Goal: Task Accomplishment & Management: Complete application form

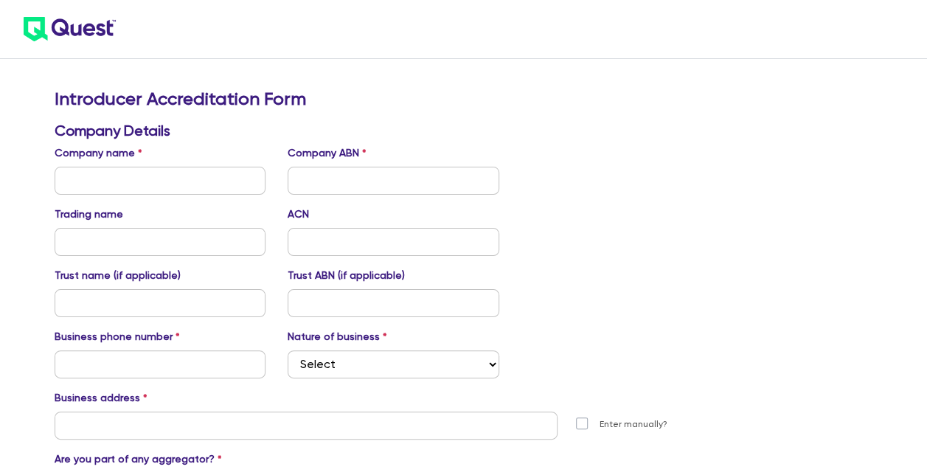
click at [155, 173] on input "text" at bounding box center [161, 181] width 212 height 28
type input "Green Funding"
type input "0412024827"
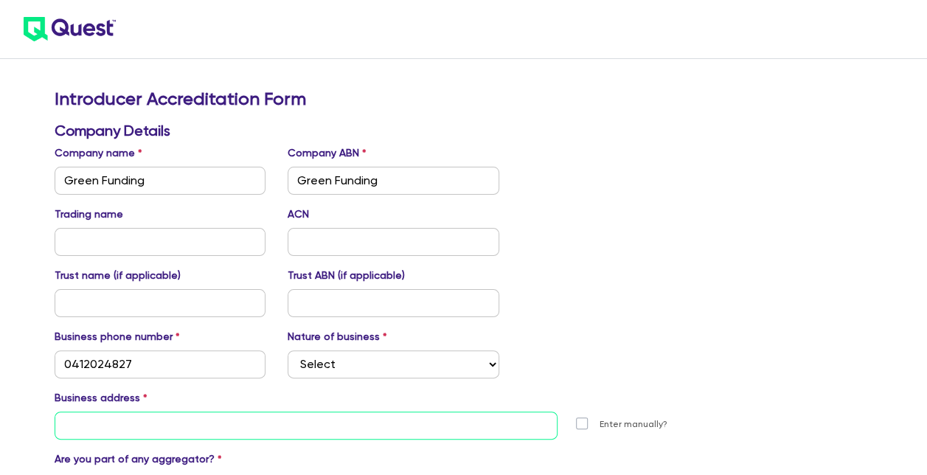
type input "[STREET_ADDRESS]"
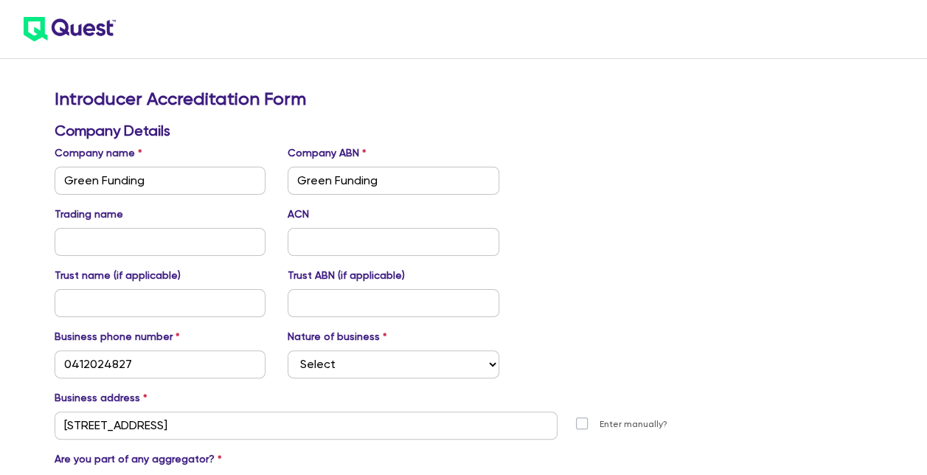
type input "[PERSON_NAME]"
type input "[PERSON_NAME][EMAIL_ADDRESS][DOMAIN_NAME]"
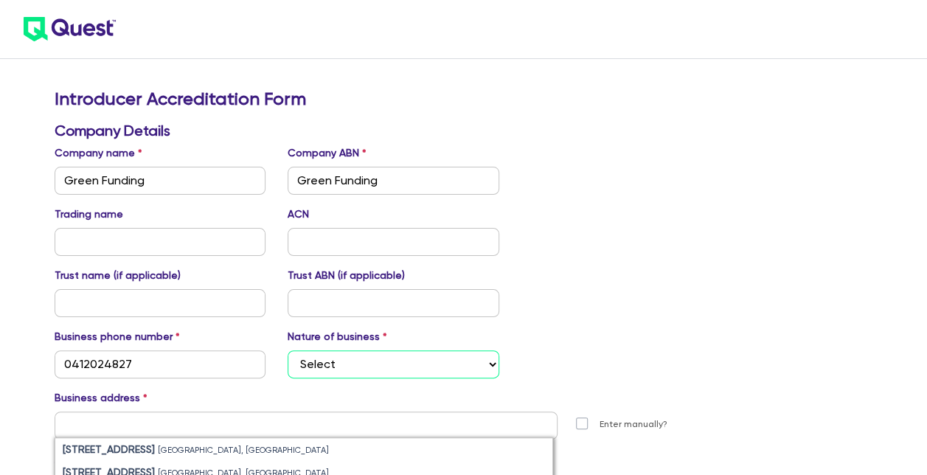
click at [356, 358] on select "Select Mortgage Broker Finance Broker Accountant Financial Planning Supplier/Ve…" at bounding box center [394, 364] width 212 height 28
select select "FINANCE_BROKER"
click at [288, 350] on select "Select Mortgage Broker Finance Broker Accountant Financial Planning Supplier/Ve…" at bounding box center [394, 364] width 212 height 28
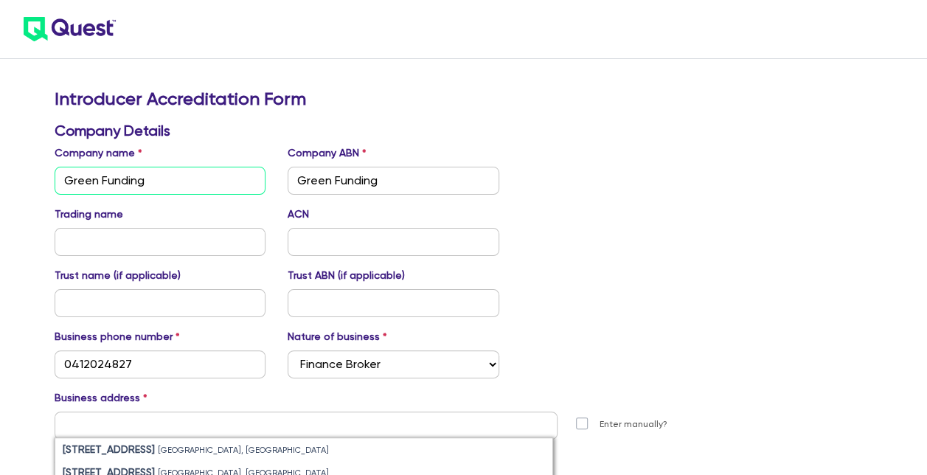
click at [173, 178] on input "Green Funding" at bounding box center [161, 181] width 212 height 28
type input "[PERSON_NAME] Capital"
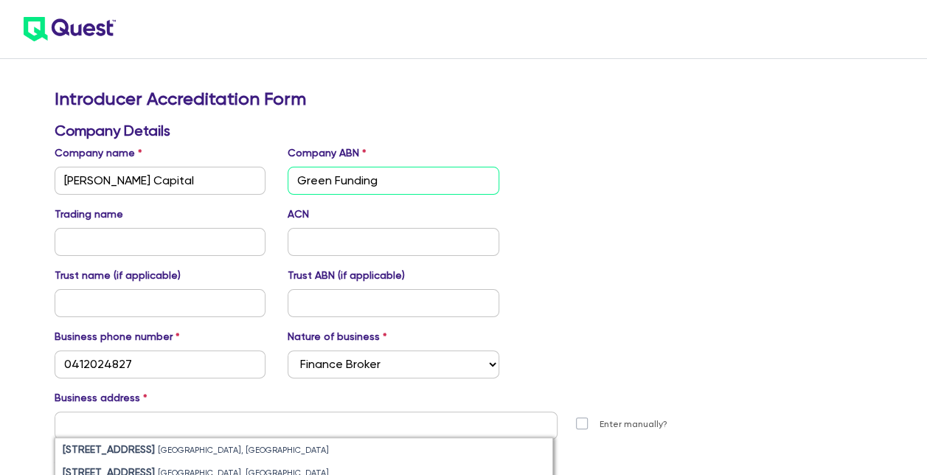
click at [426, 183] on input "Green Funding" at bounding box center [394, 181] width 212 height 28
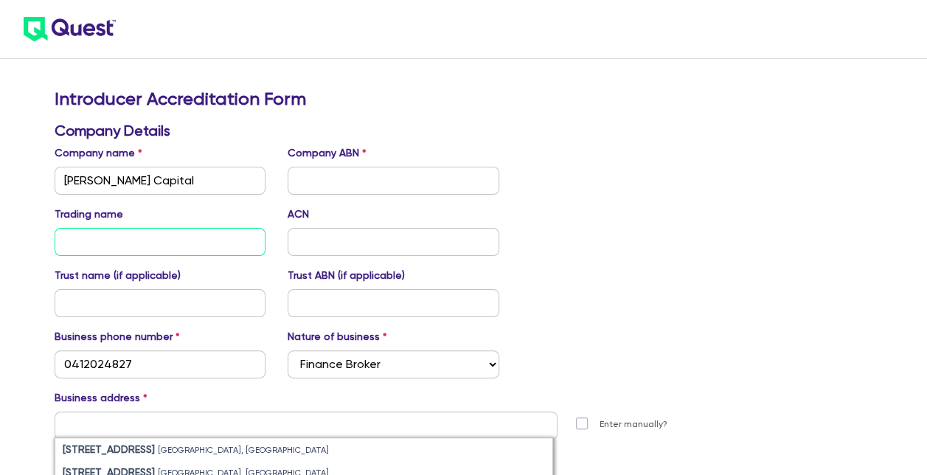
click at [174, 241] on input "text" at bounding box center [161, 242] width 212 height 28
paste input "Green Funding"
type input "Green Funding"
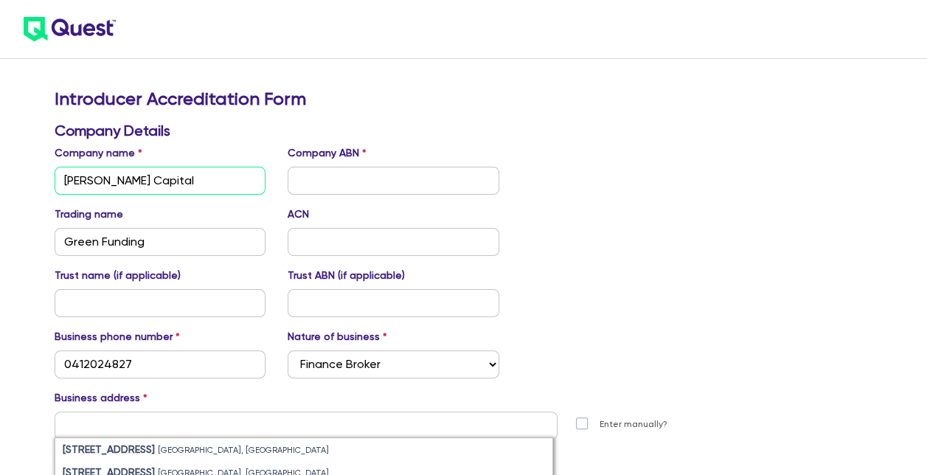
click at [177, 184] on input "[PERSON_NAME] Capital" at bounding box center [161, 181] width 212 height 28
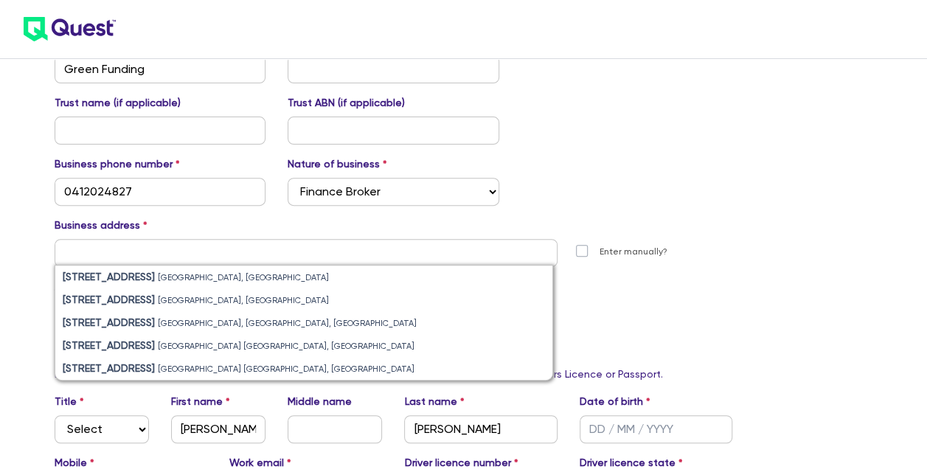
scroll to position [176, 0]
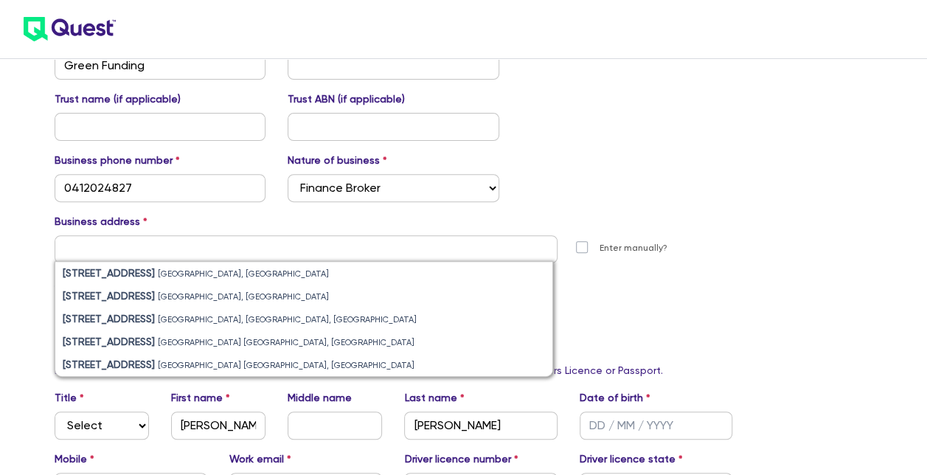
type input "[PERSON_NAME] Capital Pty Ltd"
click at [196, 235] on input "text" at bounding box center [306, 249] width 503 height 28
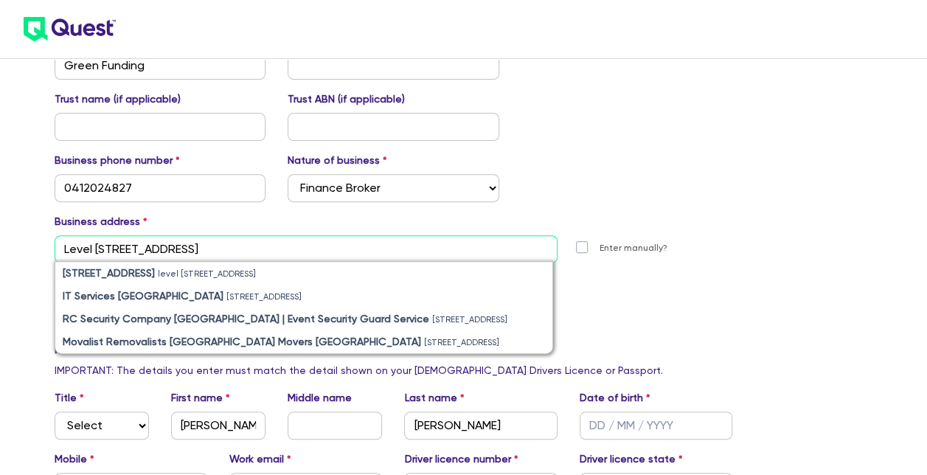
type input "Level [STREET_ADDRESS]"
click at [600, 246] on label "Enter manually?" at bounding box center [634, 248] width 68 height 14
click at [584, 246] on input "Enter manually?" at bounding box center [586, 247] width 12 height 14
checkbox input "true"
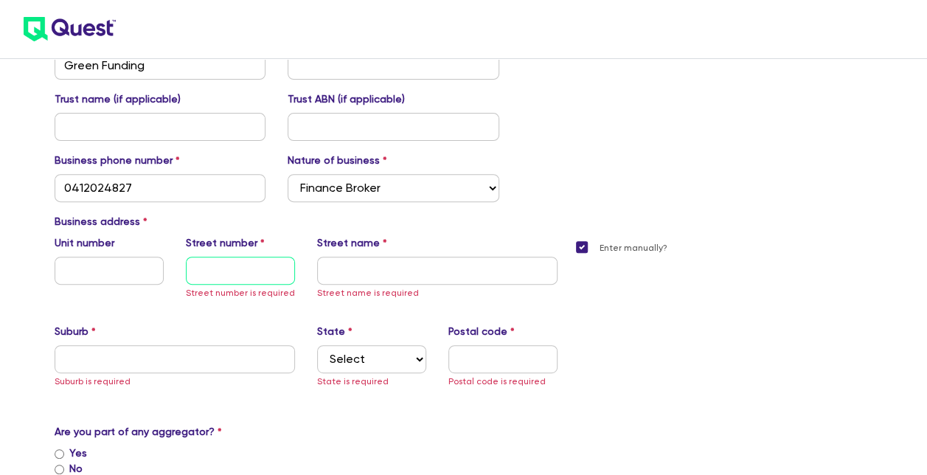
click at [211, 266] on input "text" at bounding box center [240, 271] width 109 height 28
type input "324"
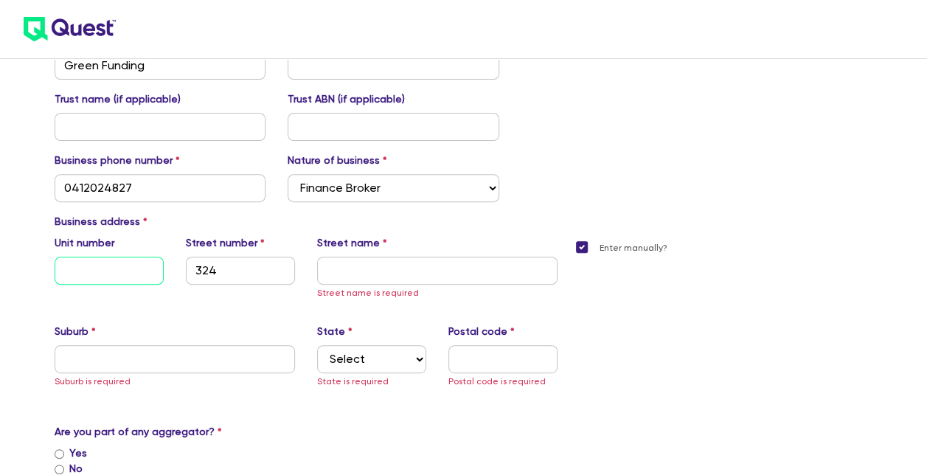
click at [108, 271] on input "text" at bounding box center [109, 271] width 109 height 28
type input "Level 18"
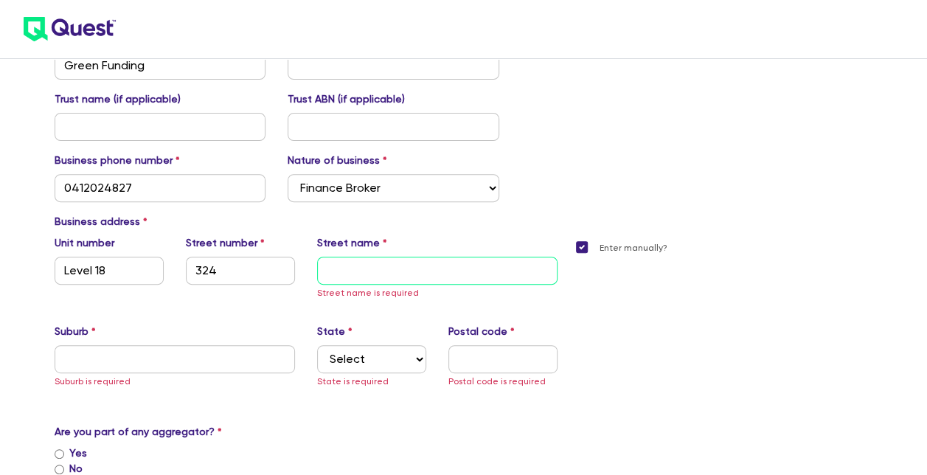
click at [342, 257] on input "text" at bounding box center [437, 271] width 240 height 28
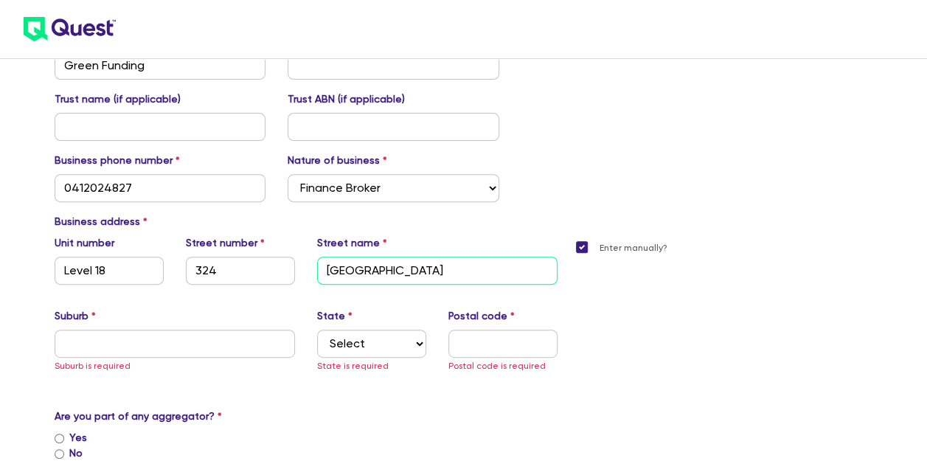
type input "[GEOGRAPHIC_DATA]"
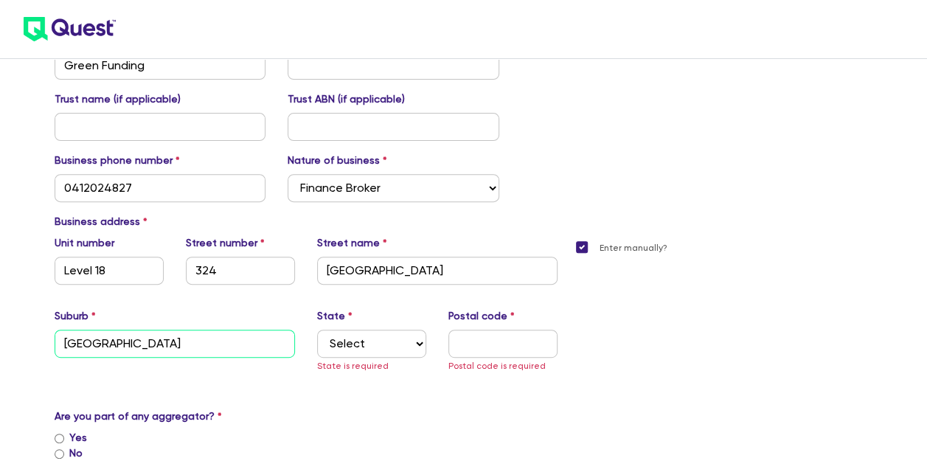
type input "[GEOGRAPHIC_DATA]"
select select "QLD"
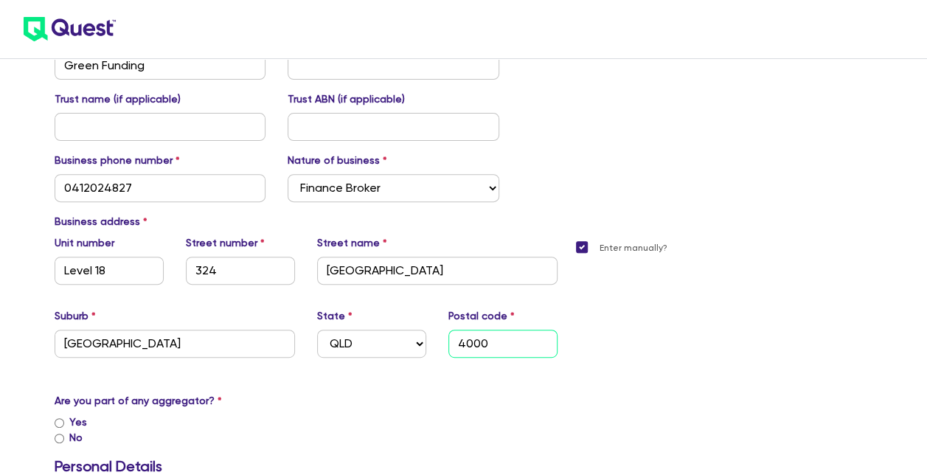
type input "4000"
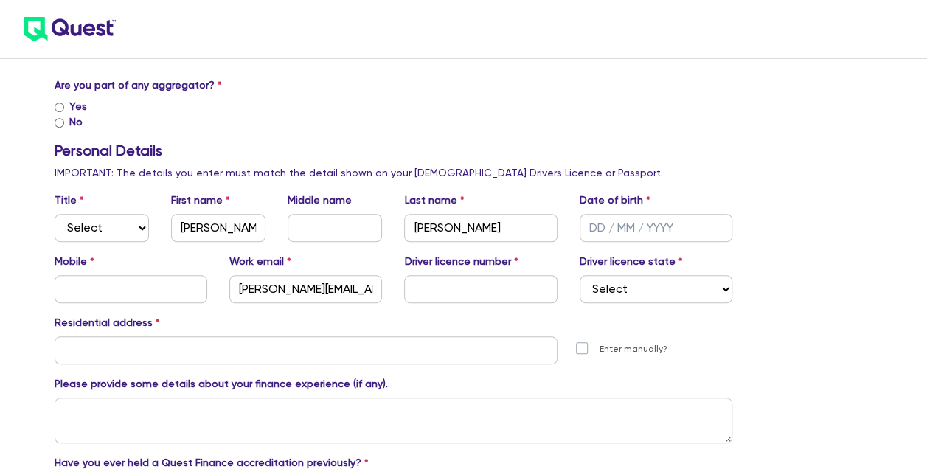
scroll to position [490, 0]
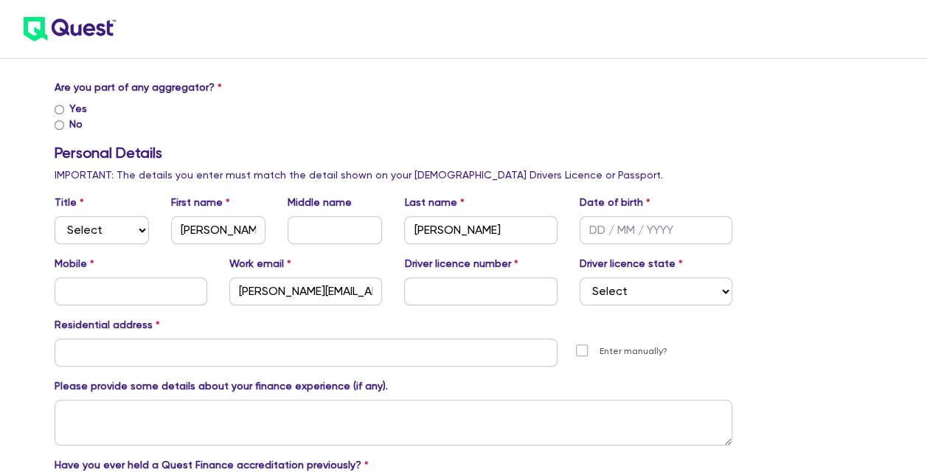
click at [61, 120] on input "No" at bounding box center [60, 125] width 10 height 10
radio input "true"
click at [107, 237] on select "Select Mr Mrs Ms Miss Dr" at bounding box center [102, 230] width 94 height 28
select select "MR"
click at [55, 216] on select "Select Mr Mrs Ms Miss Dr" at bounding box center [102, 230] width 94 height 28
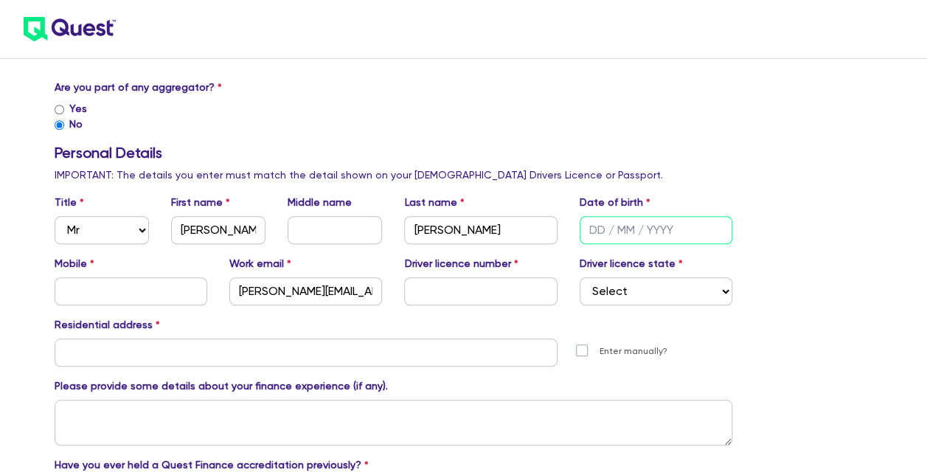
click at [596, 235] on input "text" at bounding box center [656, 230] width 153 height 28
type input "[DATE]"
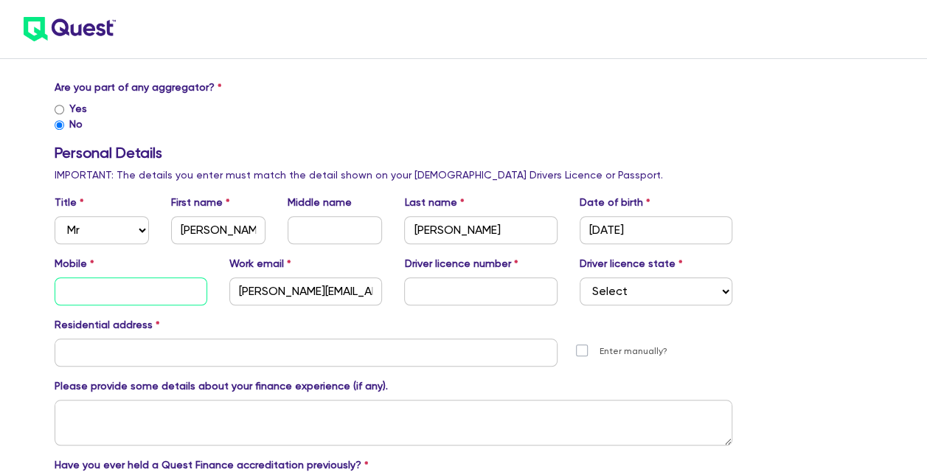
click at [136, 298] on input "text" at bounding box center [131, 291] width 153 height 28
type input "0412024827"
type input "Green Funding"
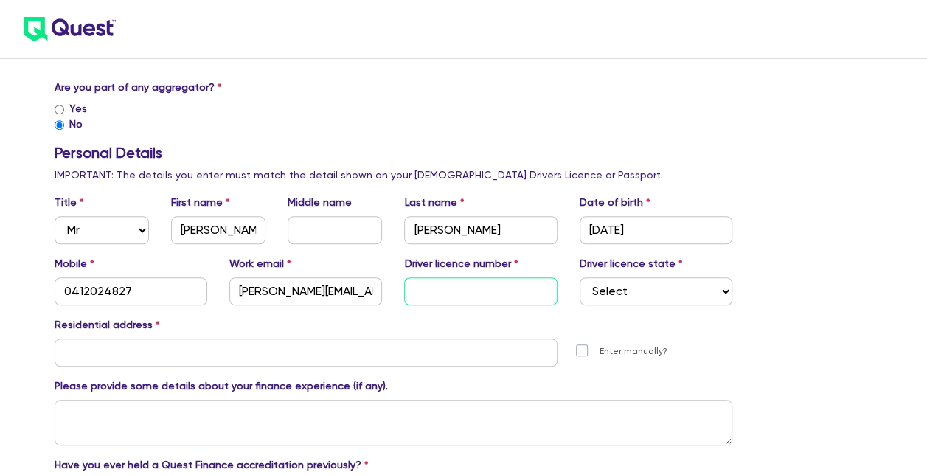
click at [449, 292] on input "text" at bounding box center [480, 291] width 153 height 28
type input "073593092"
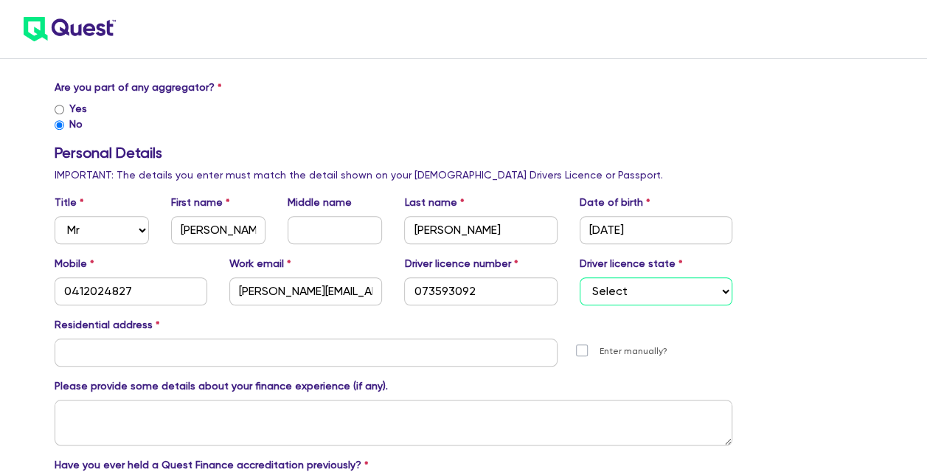
click at [645, 285] on select "Select [GEOGRAPHIC_DATA] [GEOGRAPHIC_DATA] [GEOGRAPHIC_DATA] [GEOGRAPHIC_DATA] …" at bounding box center [656, 291] width 153 height 28
select select "QLD"
click at [580, 277] on select "Select [GEOGRAPHIC_DATA] [GEOGRAPHIC_DATA] [GEOGRAPHIC_DATA] [GEOGRAPHIC_DATA] …" at bounding box center [656, 291] width 153 height 28
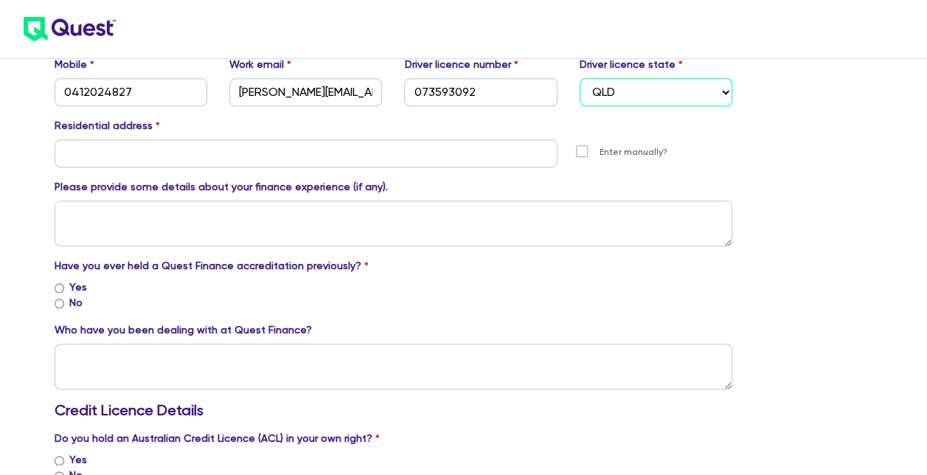
scroll to position [693, 0]
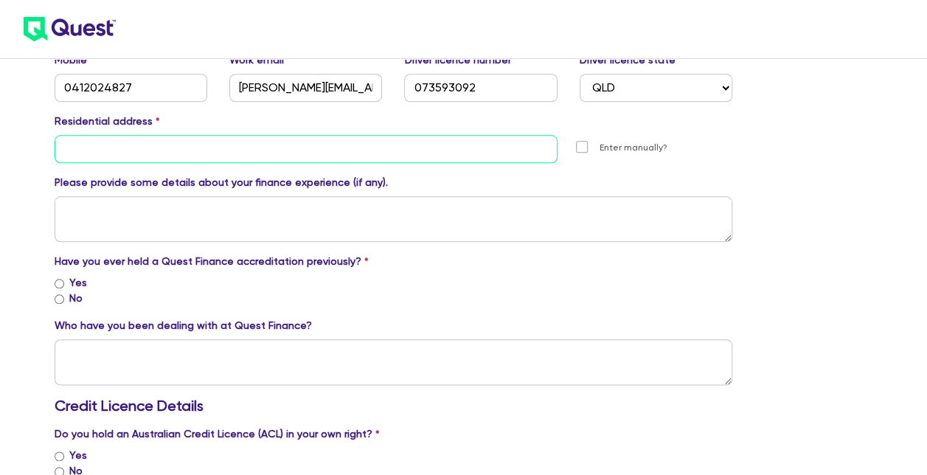
click at [266, 145] on input "text" at bounding box center [306, 149] width 503 height 28
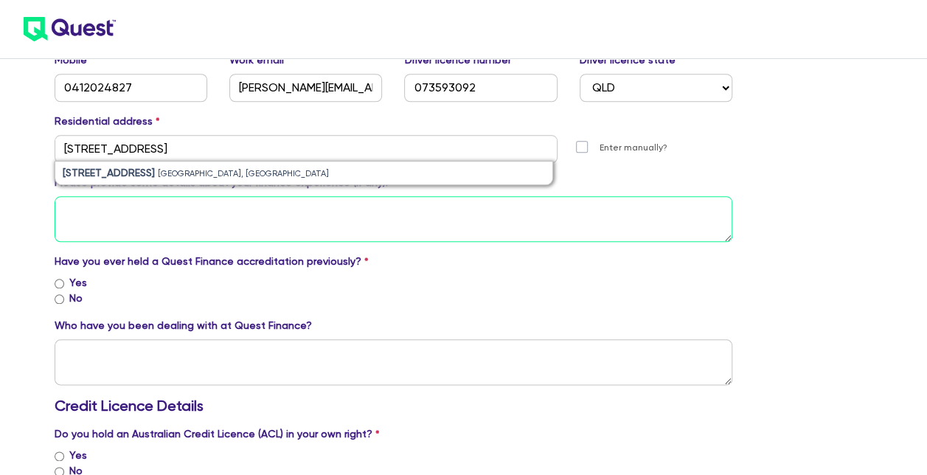
click at [533, 196] on textarea at bounding box center [394, 219] width 679 height 46
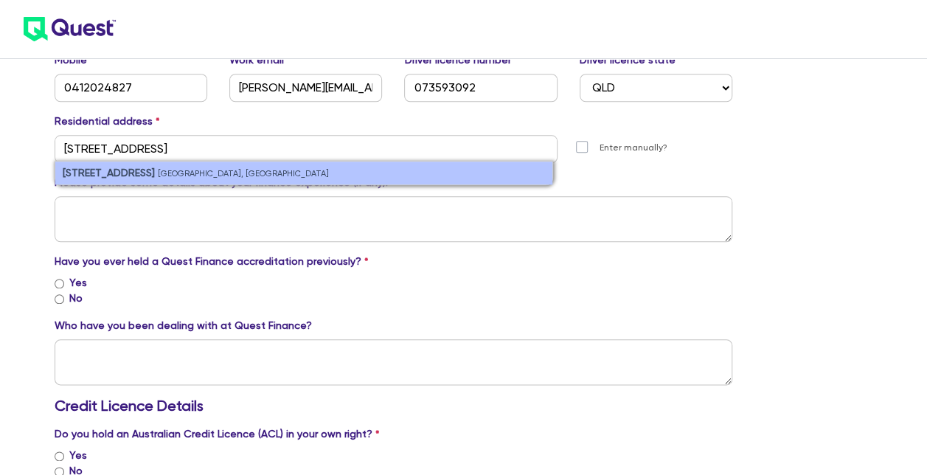
click at [232, 162] on li "[STREET_ADDRESS]" at bounding box center [304, 173] width 498 height 23
type input "[STREET_ADDRESS]"
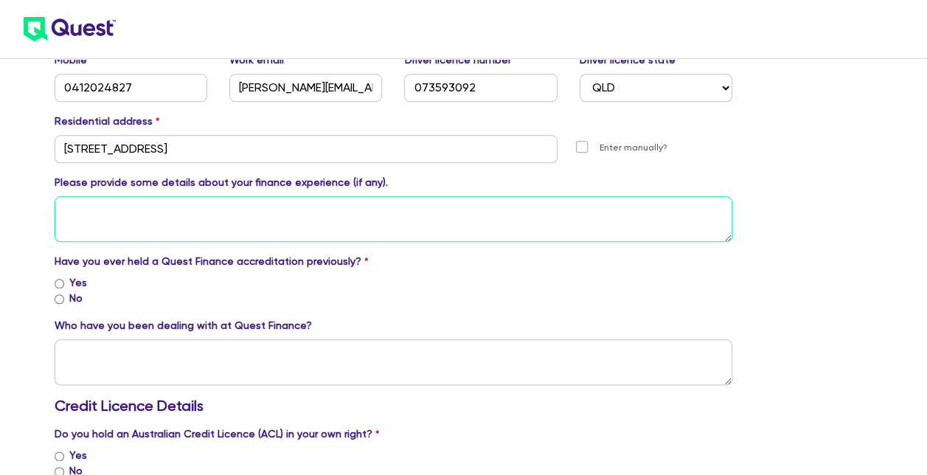
click at [263, 208] on textarea at bounding box center [394, 219] width 679 height 46
click at [262, 207] on textarea "Over 15 years in corporate finance working at" at bounding box center [394, 219] width 679 height 46
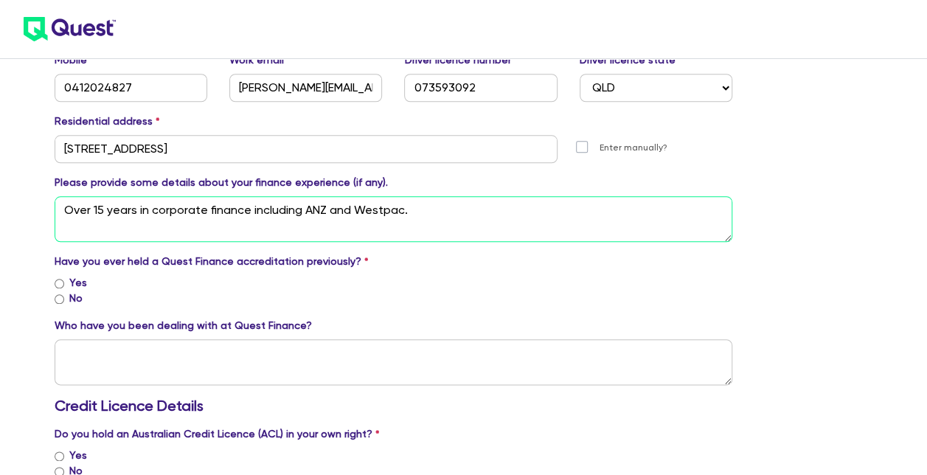
type textarea "Over 15 years in corporate finance including ANZ and Westpac."
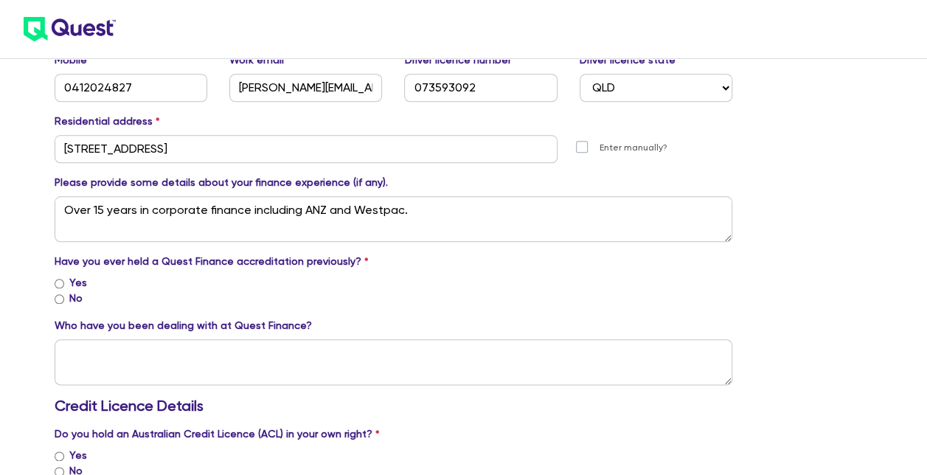
click at [63, 294] on input "No" at bounding box center [60, 299] width 10 height 10
radio input "true"
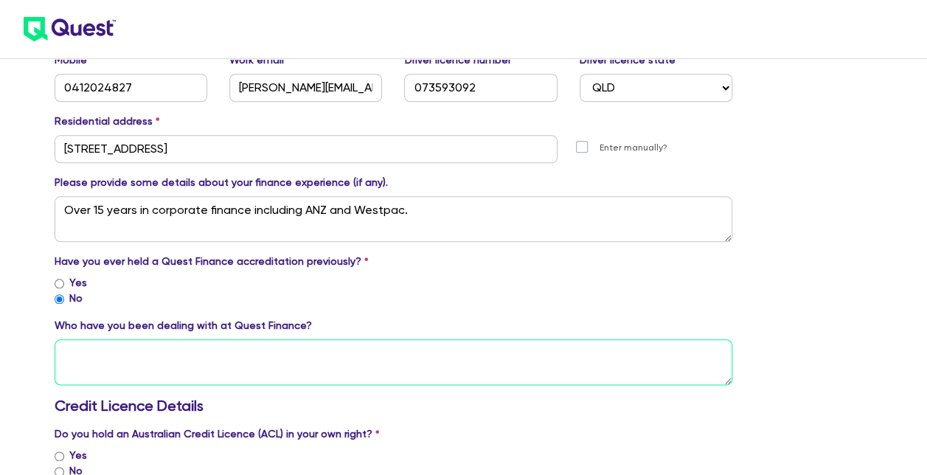
click at [156, 347] on textarea at bounding box center [394, 362] width 679 height 46
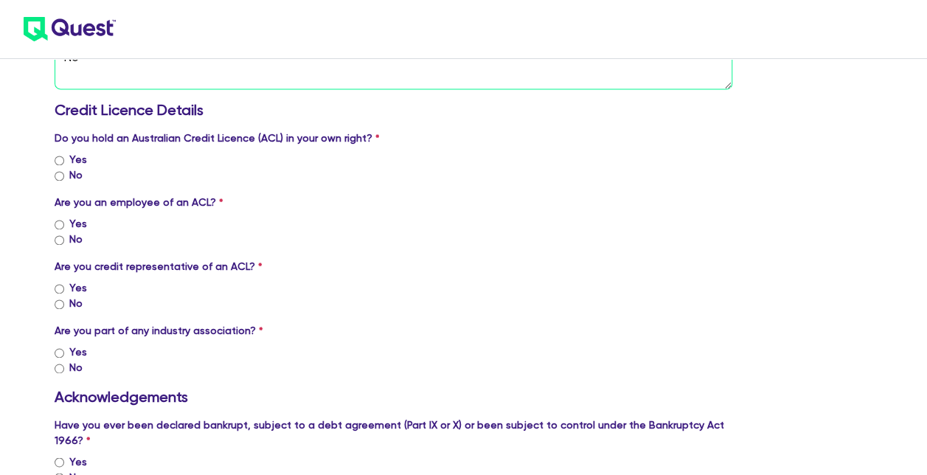
scroll to position [1015, 0]
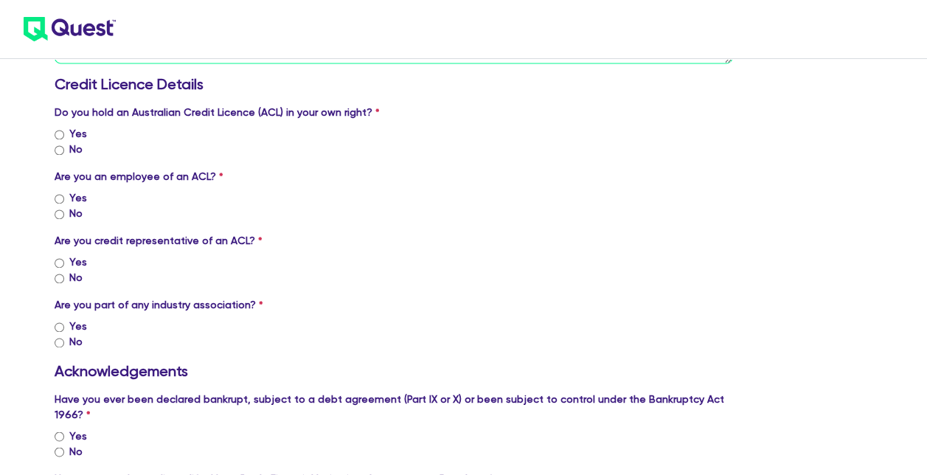
type textarea "No"
click at [58, 149] on input "No" at bounding box center [60, 150] width 10 height 10
radio input "true"
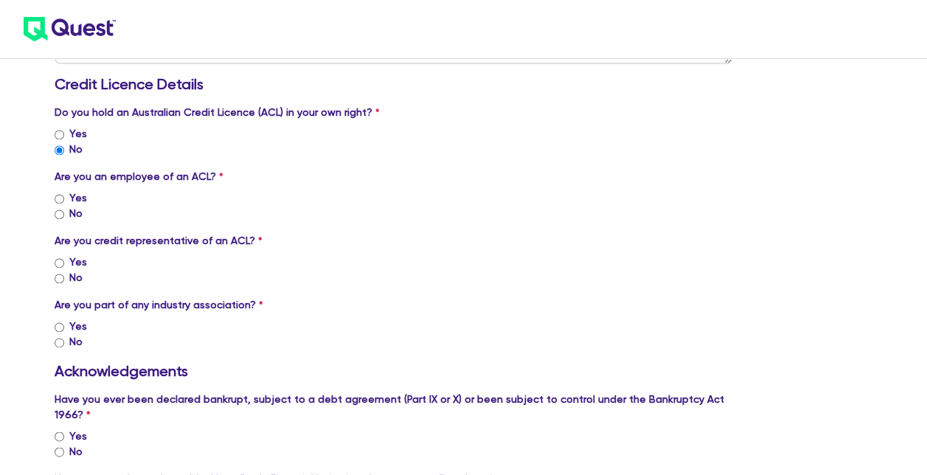
click at [60, 214] on input "No" at bounding box center [60, 214] width 10 height 10
radio input "true"
click at [58, 263] on input "Yes" at bounding box center [60, 263] width 10 height 10
radio input "true"
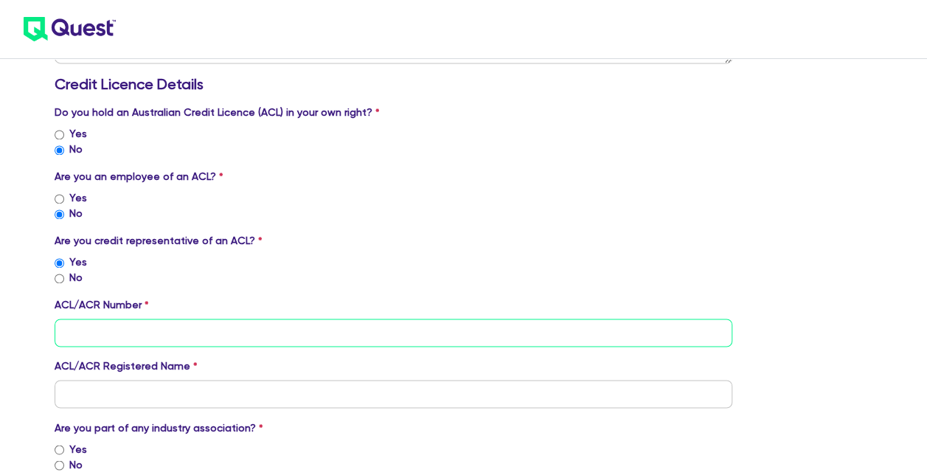
click at [74, 332] on input "tel" at bounding box center [394, 333] width 679 height 28
paste input "545720"
type input "545720"
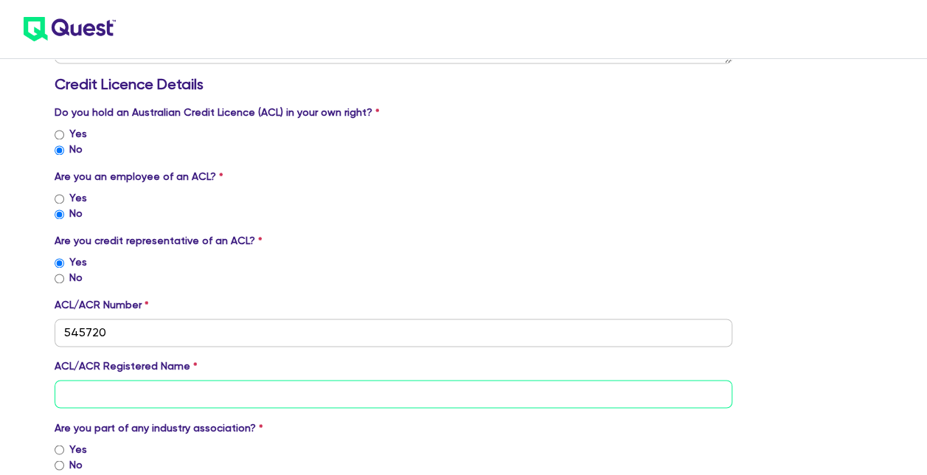
drag, startPoint x: 94, startPoint y: 397, endPoint x: 92, endPoint y: 363, distance: 34.0
click at [92, 363] on div "ACL/ACR Registered Name" at bounding box center [394, 382] width 679 height 49
paste input "QED Credit Services Pty Ltd"
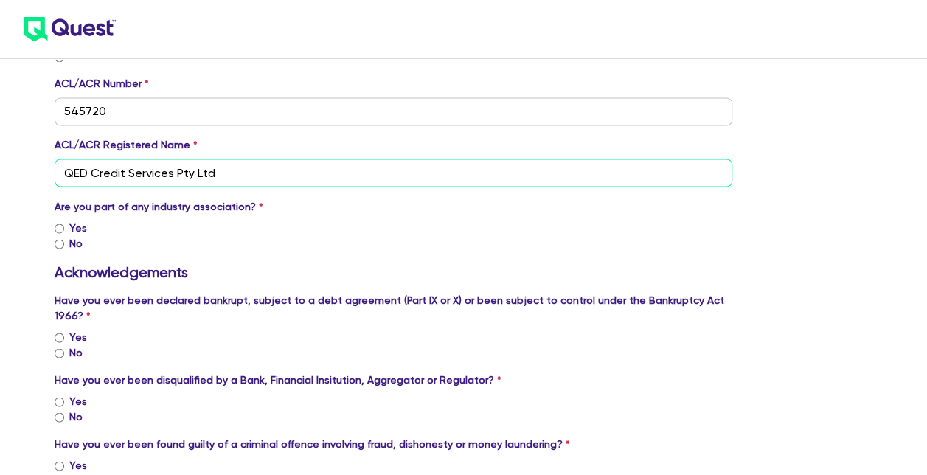
scroll to position [1294, 0]
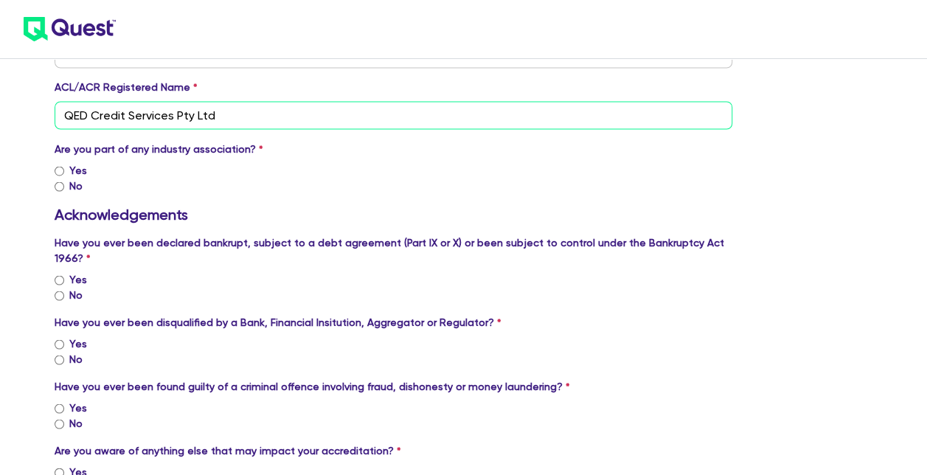
type input "QED Credit Services Pty Ltd"
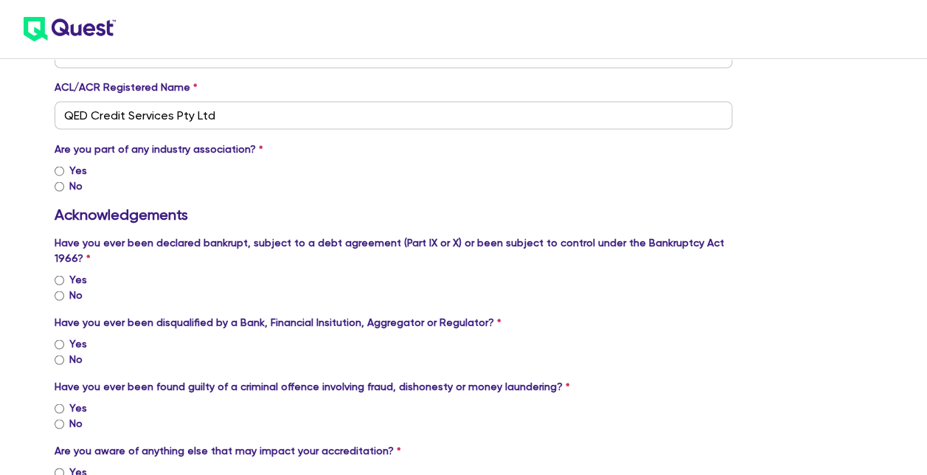
click at [58, 168] on input "Yes" at bounding box center [60, 171] width 10 height 10
radio input "true"
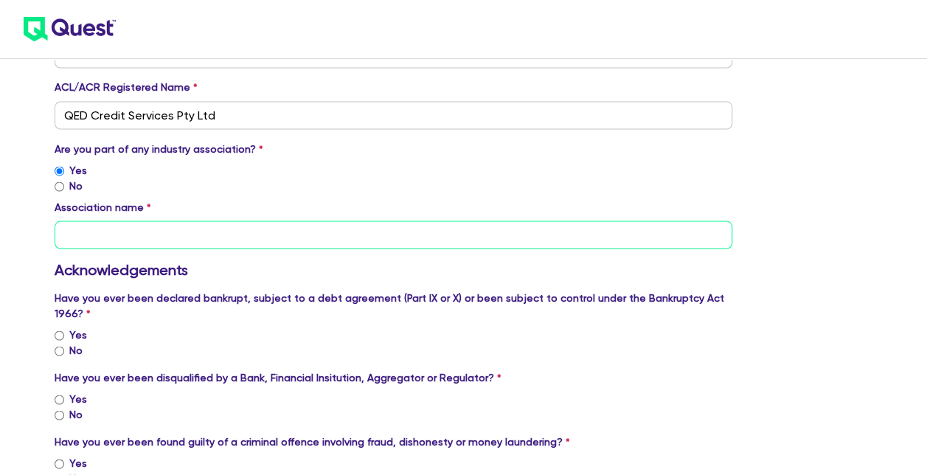
click at [92, 238] on input "text" at bounding box center [394, 235] width 679 height 28
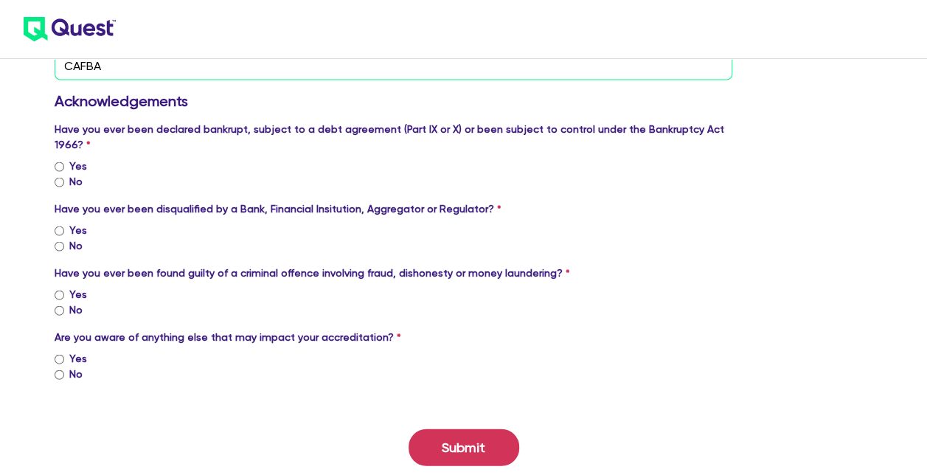
scroll to position [1471, 0]
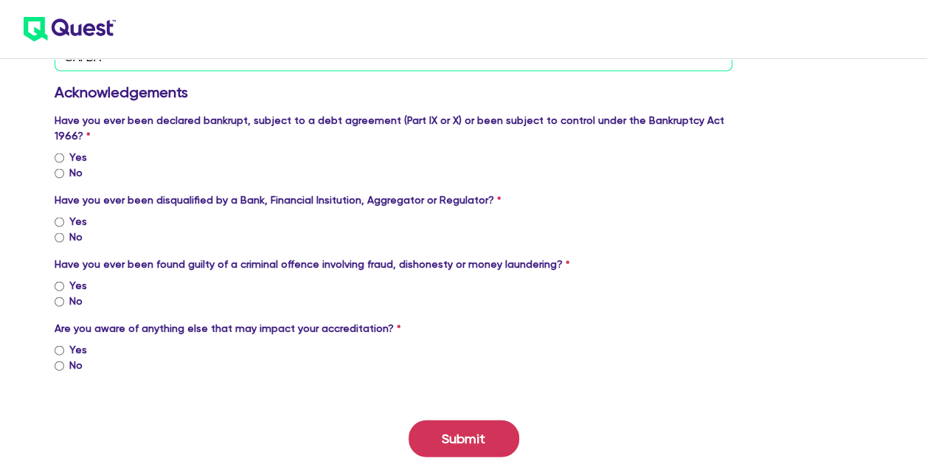
type input "CAFBA"
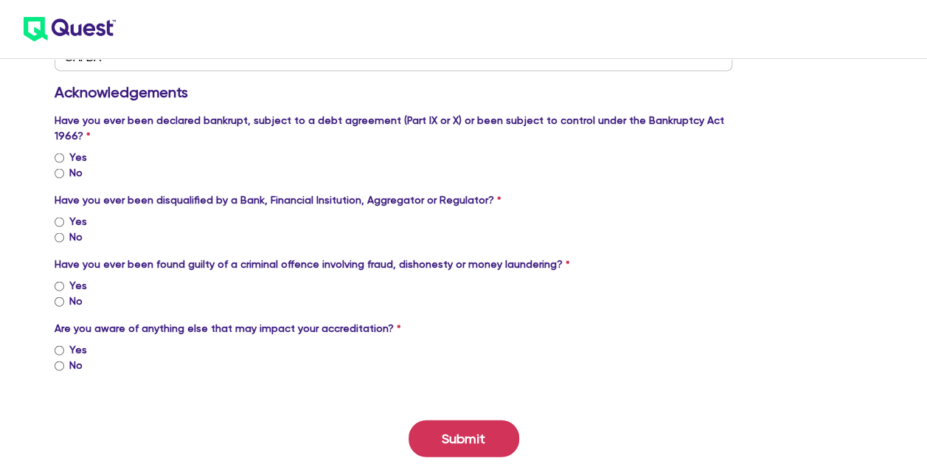
click at [62, 169] on input "No" at bounding box center [60, 174] width 10 height 10
radio input "true"
click at [60, 233] on input "No" at bounding box center [60, 238] width 10 height 10
radio input "true"
click at [59, 297] on input "No" at bounding box center [60, 302] width 10 height 10
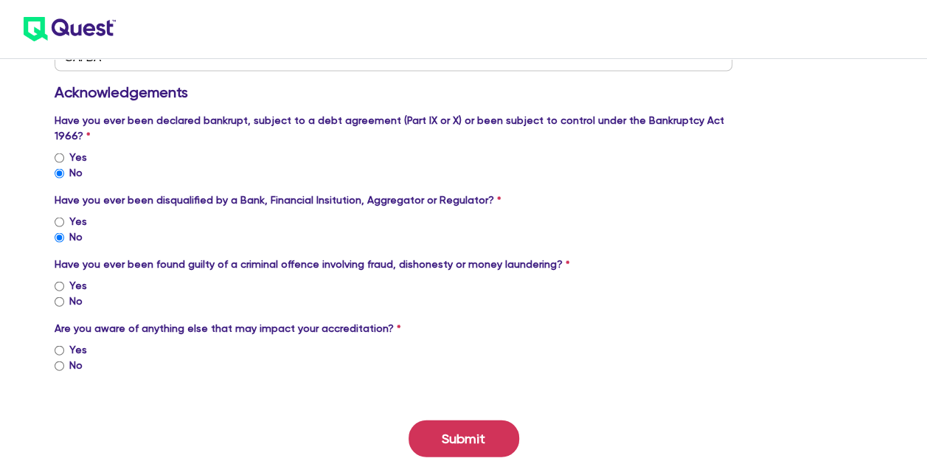
radio input "true"
click at [59, 361] on input "No" at bounding box center [60, 366] width 10 height 10
radio input "true"
click at [485, 426] on button "Submit" at bounding box center [464, 438] width 111 height 37
